Goal: Find specific page/section: Find specific page/section

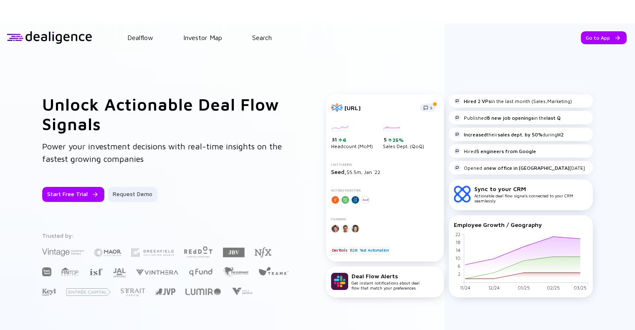
click at [605, 46] on header "Dealflow Investor Map Search Go to App Dealflow Investor Map Go to App" at bounding box center [317, 37] width 635 height 28
click at [600, 36] on div "Go to App" at bounding box center [604, 37] width 46 height 13
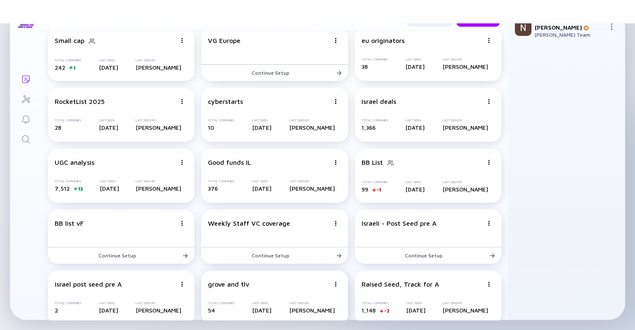
scroll to position [262, 0]
click at [296, 163] on div "Good funds IL" at bounding box center [268, 163] width 121 height 8
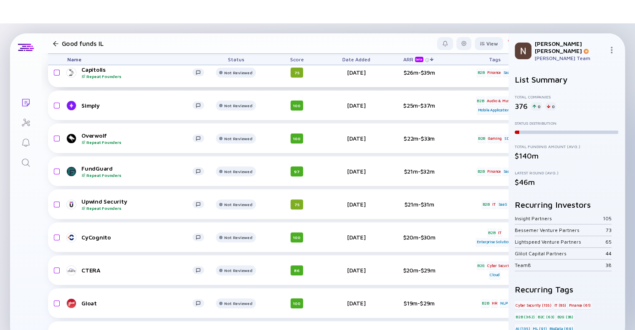
scroll to position [241, 0]
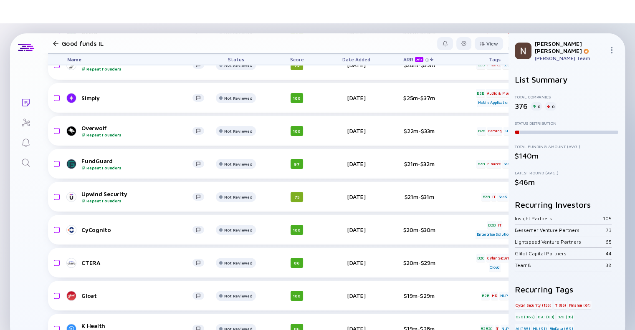
click at [354, 56] on div "Date Added" at bounding box center [356, 59] width 47 height 11
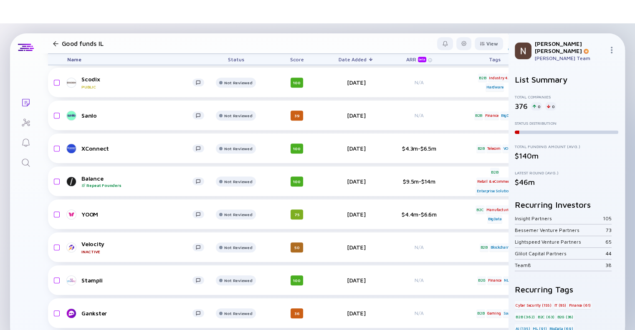
scroll to position [488, 0]
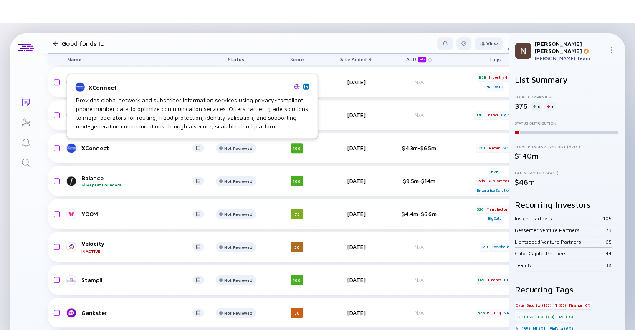
click at [295, 86] on img at bounding box center [297, 87] width 6 height 6
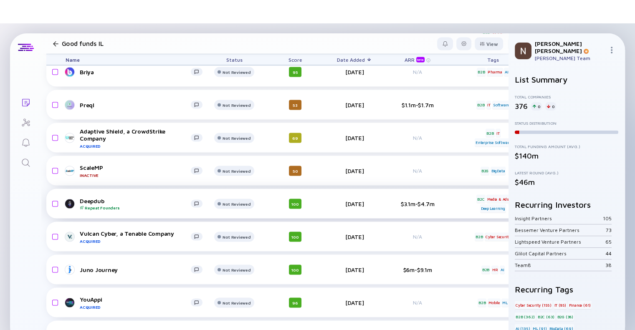
scroll to position [1585, 2]
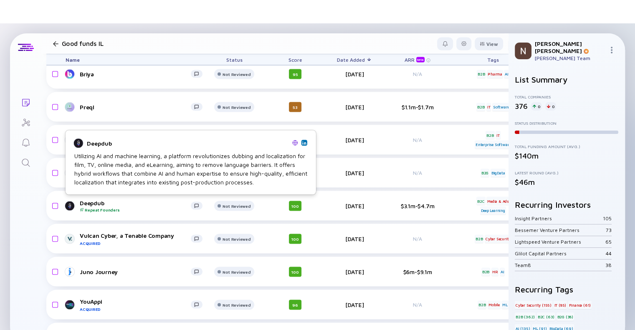
click at [292, 144] on img at bounding box center [295, 143] width 6 height 6
